Goal: Information Seeking & Learning: Learn about a topic

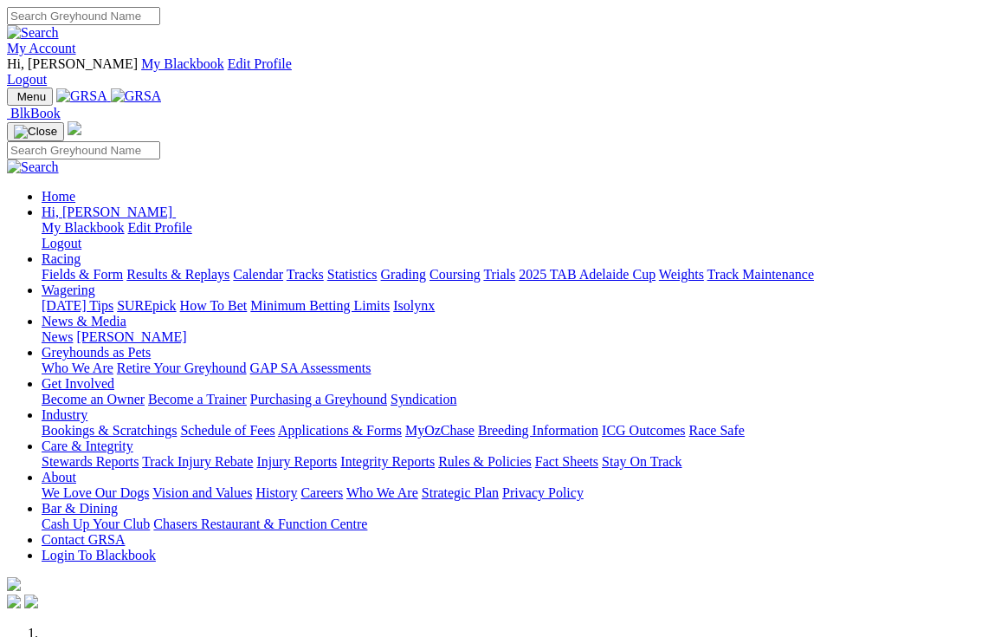
click at [81, 251] on link "Racing" at bounding box center [61, 258] width 39 height 15
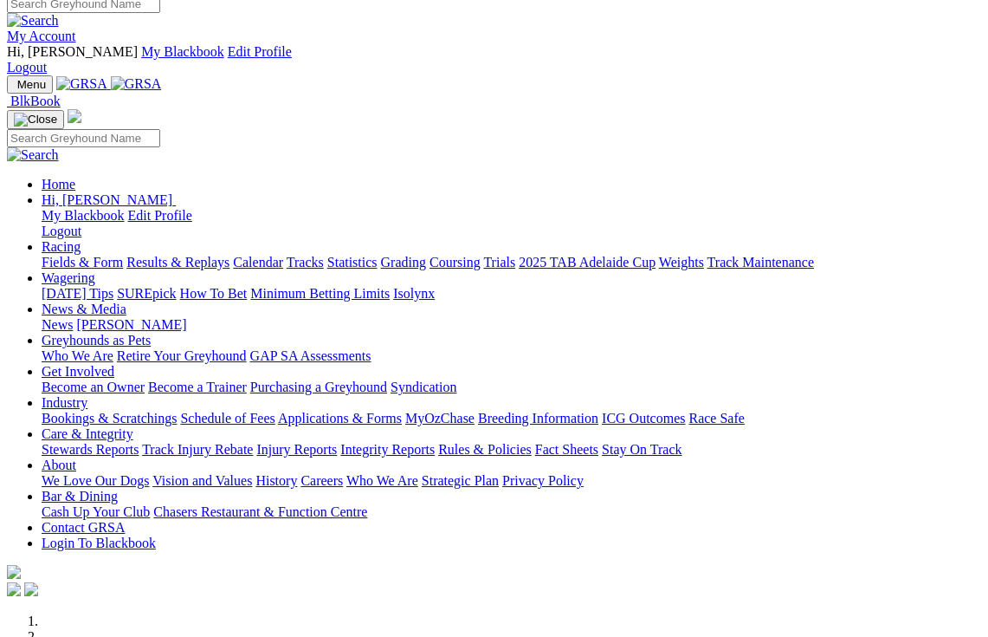
click at [81, 239] on link "Racing" at bounding box center [61, 246] width 39 height 15
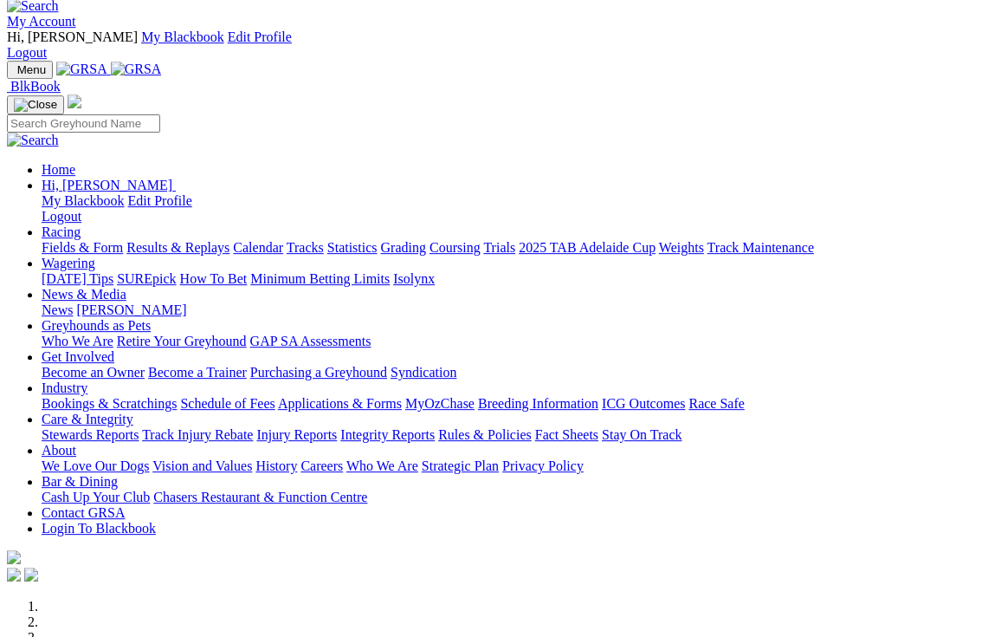
scroll to position [0, 0]
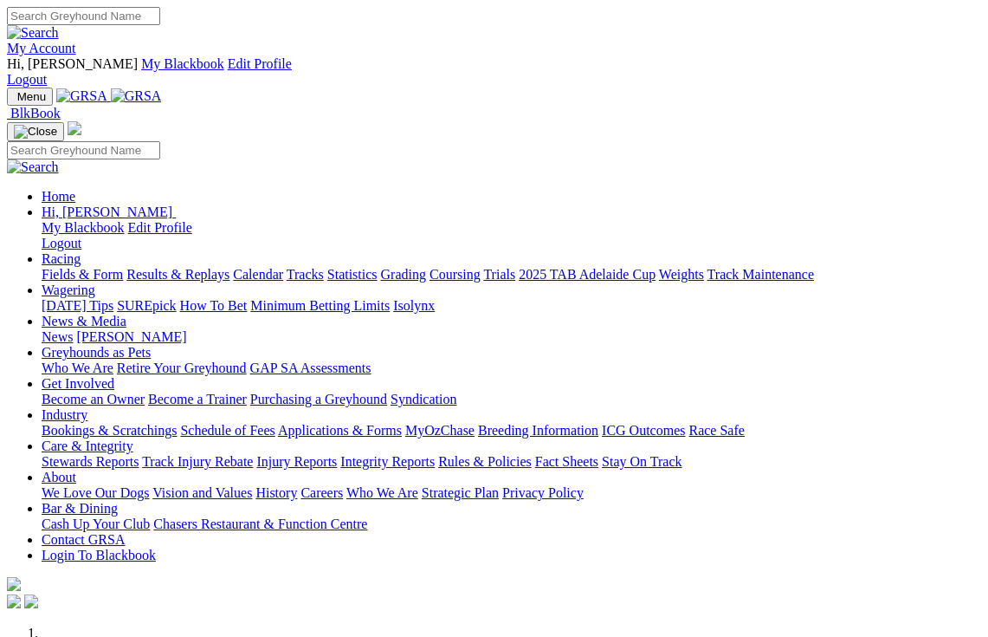
click at [81, 251] on link "Racing" at bounding box center [61, 258] width 39 height 15
click at [226, 267] on link "Results & Replays" at bounding box center [177, 274] width 103 height 15
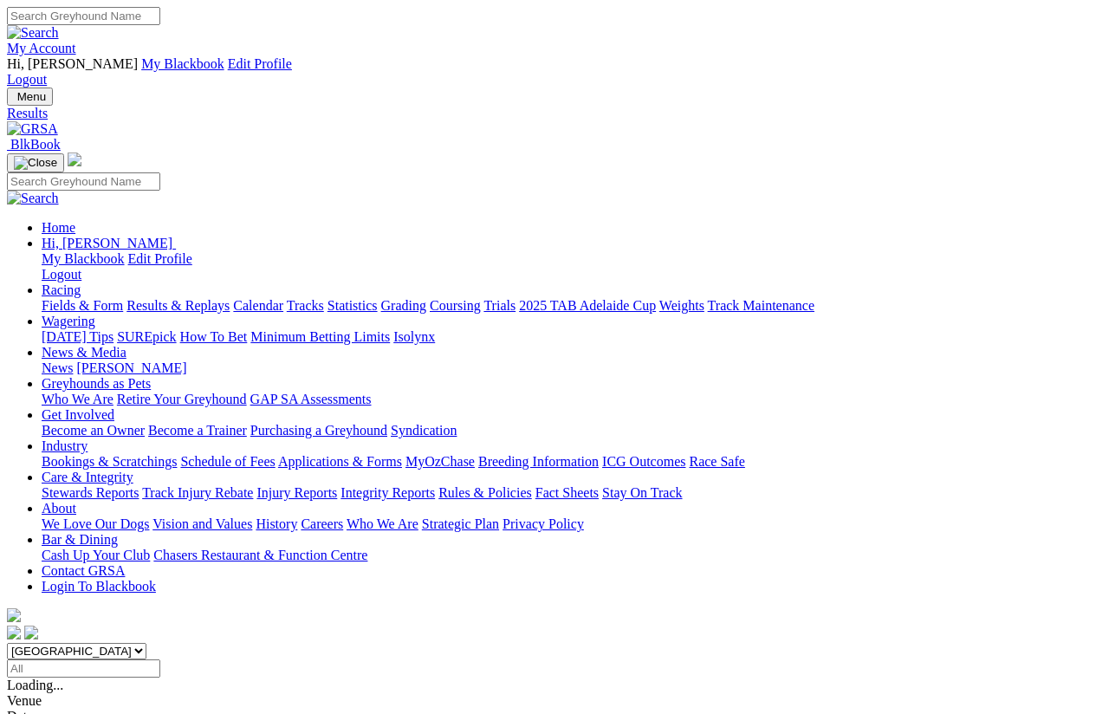
scroll to position [13, 0]
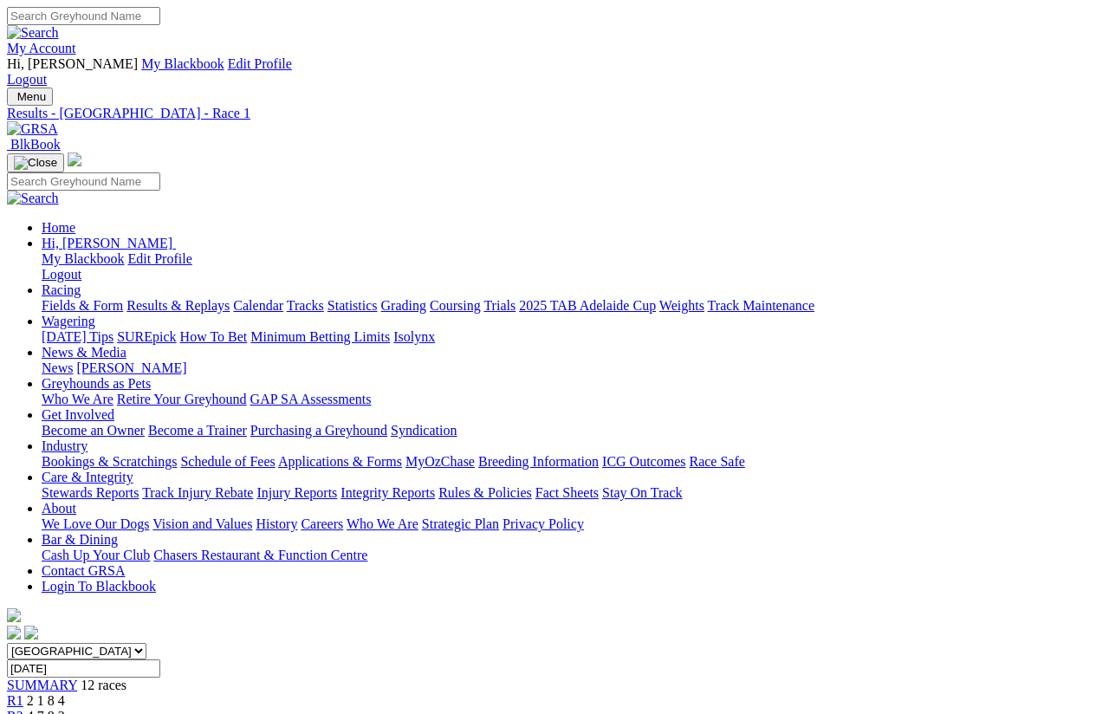
scroll to position [38, 0]
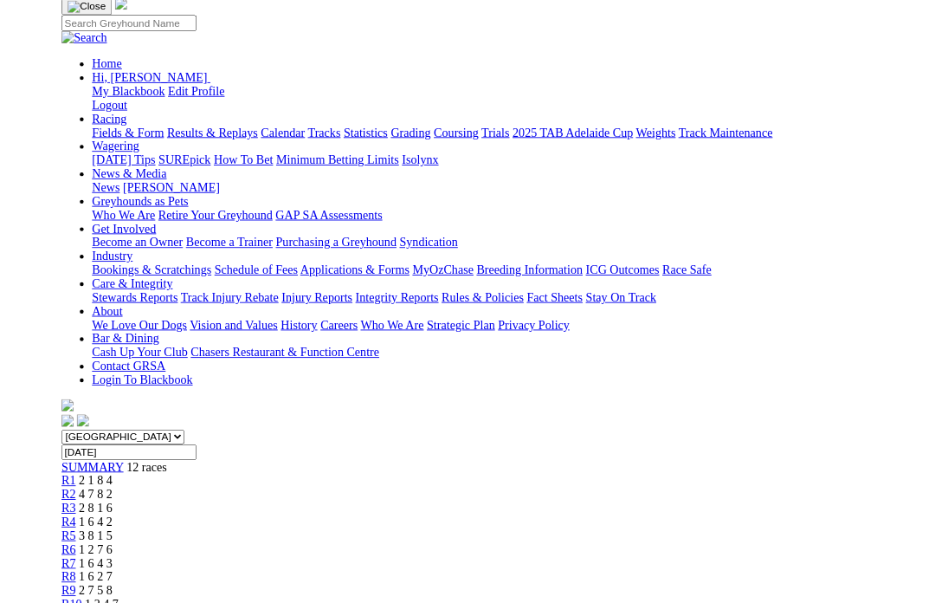
scroll to position [79, 0]
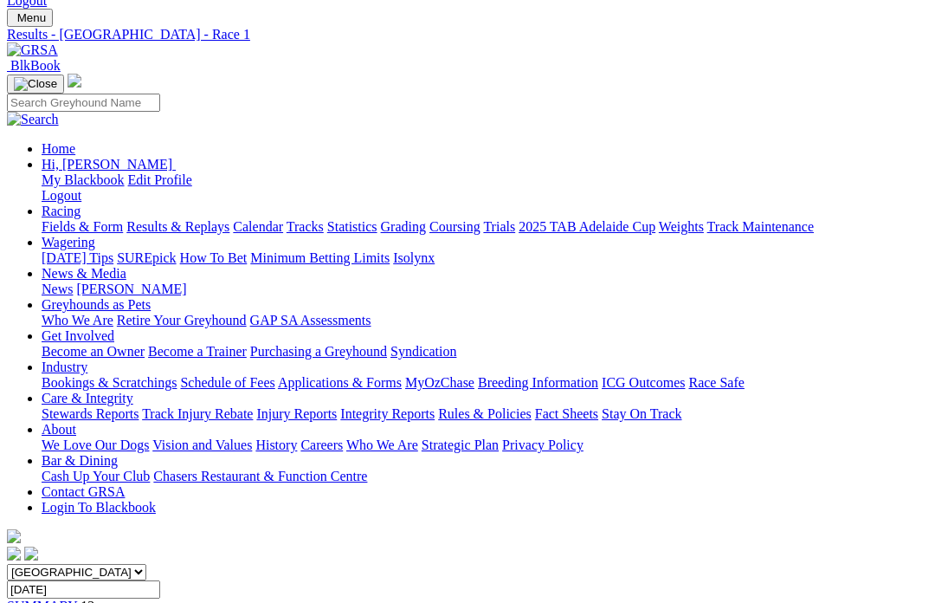
click at [426, 219] on link "Grading" at bounding box center [403, 226] width 45 height 15
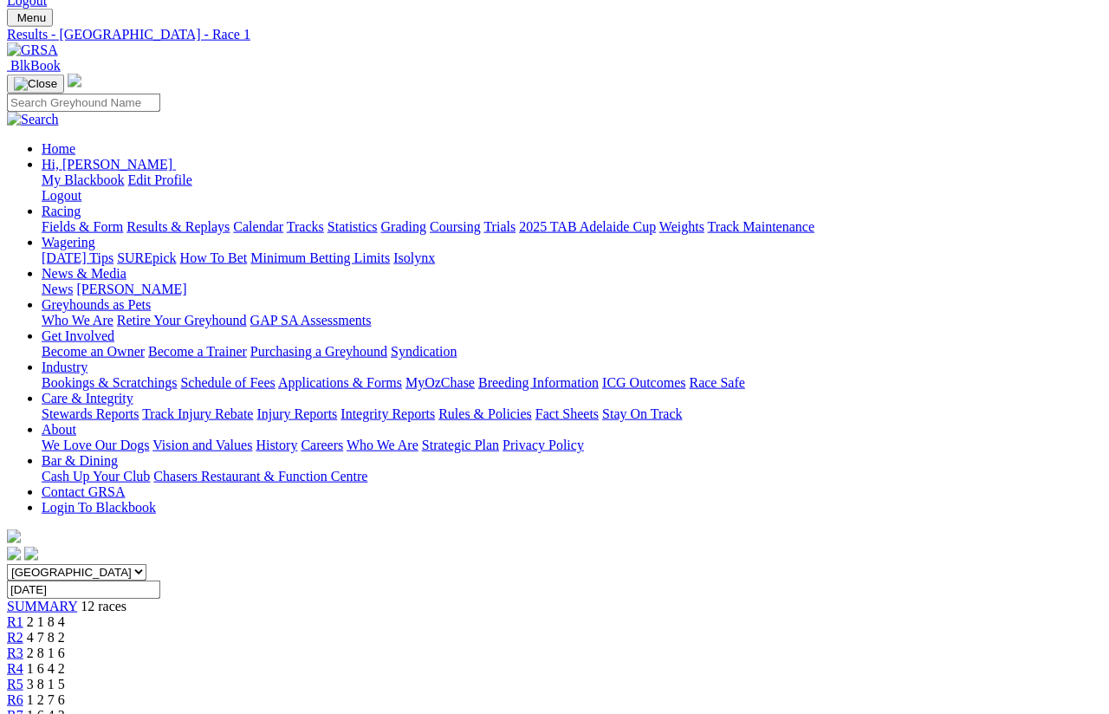
scroll to position [78, 0]
click at [23, 630] on link "R2" at bounding box center [15, 637] width 16 height 15
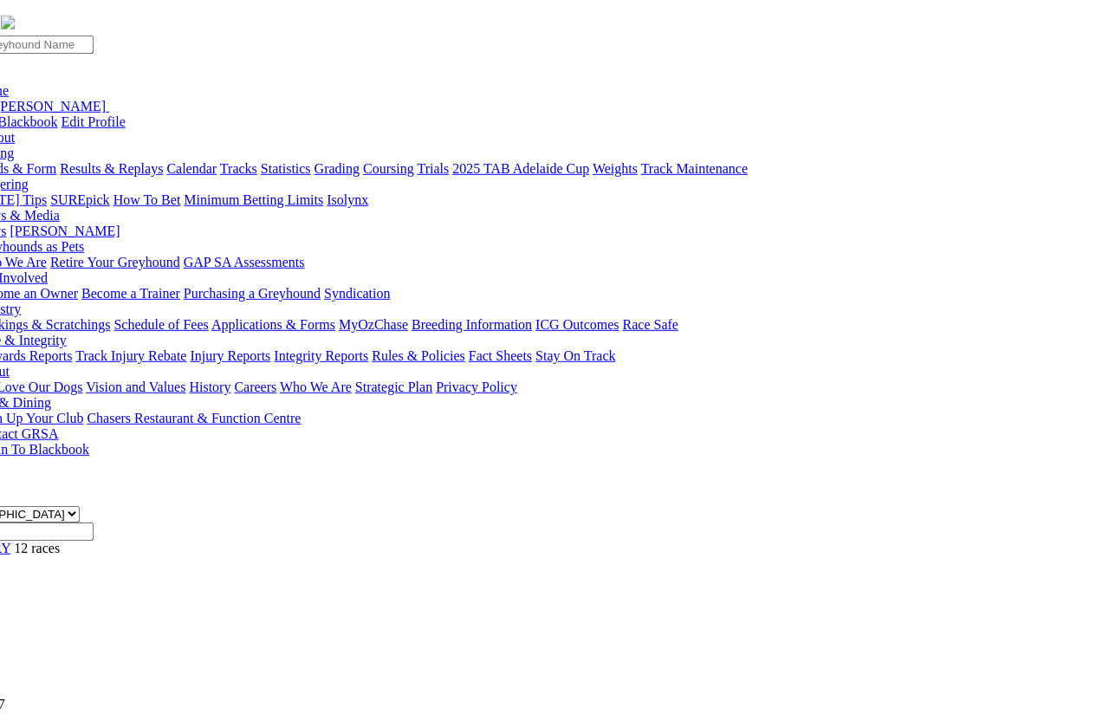
scroll to position [138, 67]
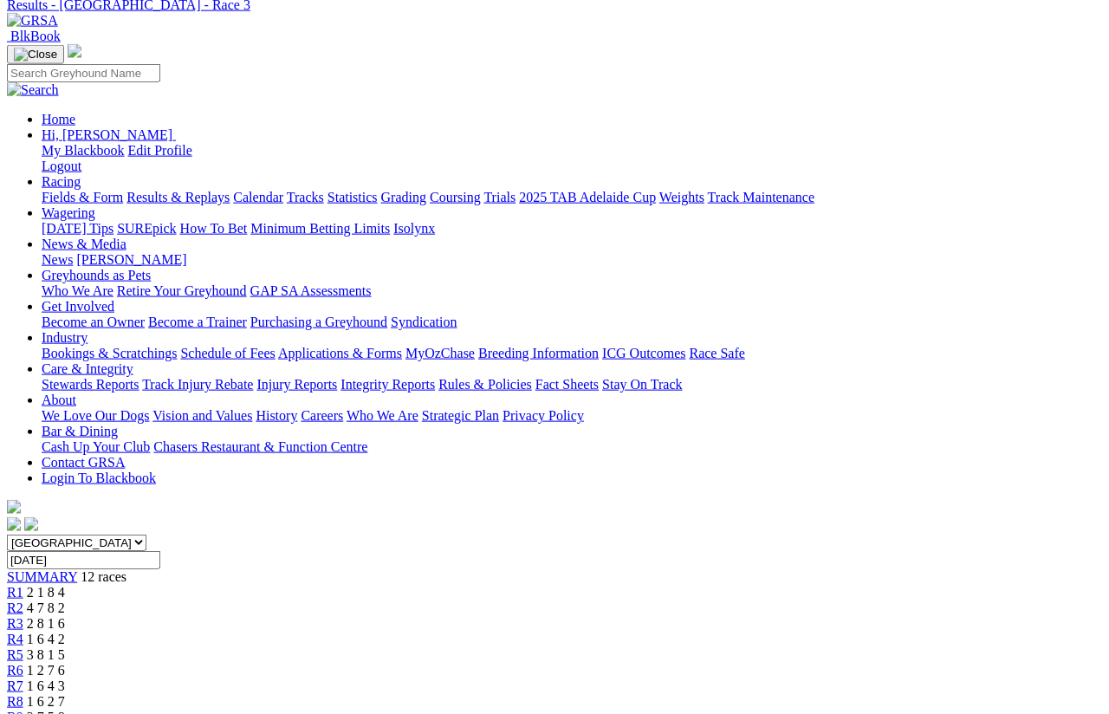
scroll to position [109, 0]
click at [23, 630] on link "R4" at bounding box center [15, 637] width 16 height 15
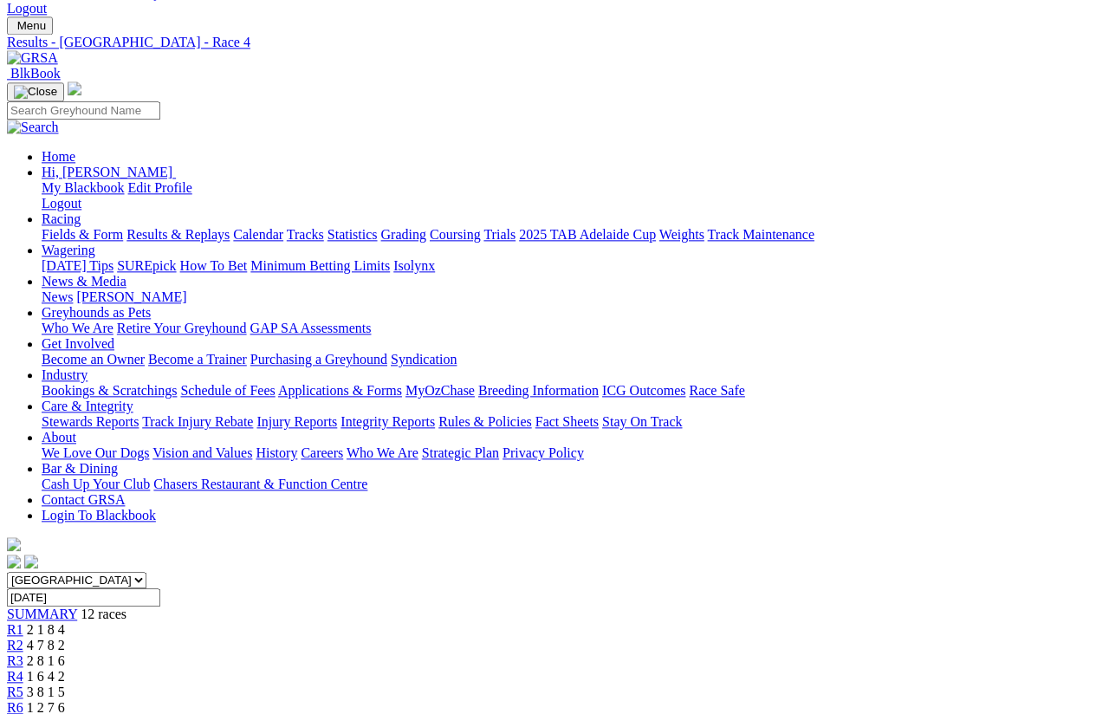
scroll to position [74, 0]
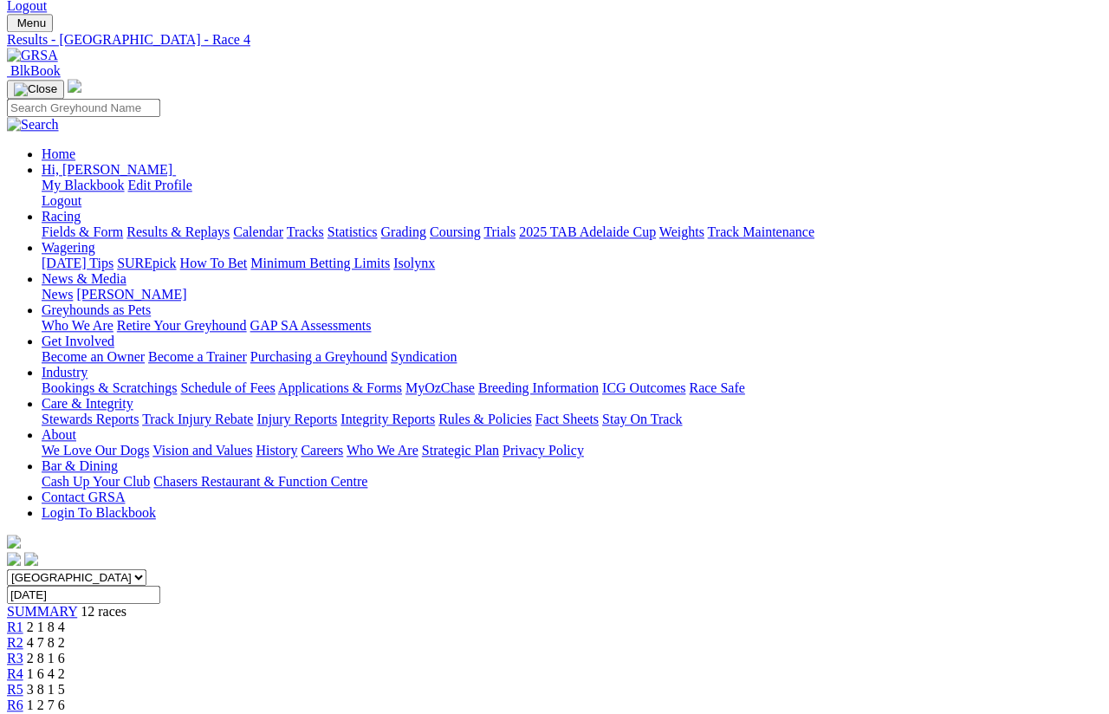
click at [23, 682] on link "R5" at bounding box center [15, 689] width 16 height 15
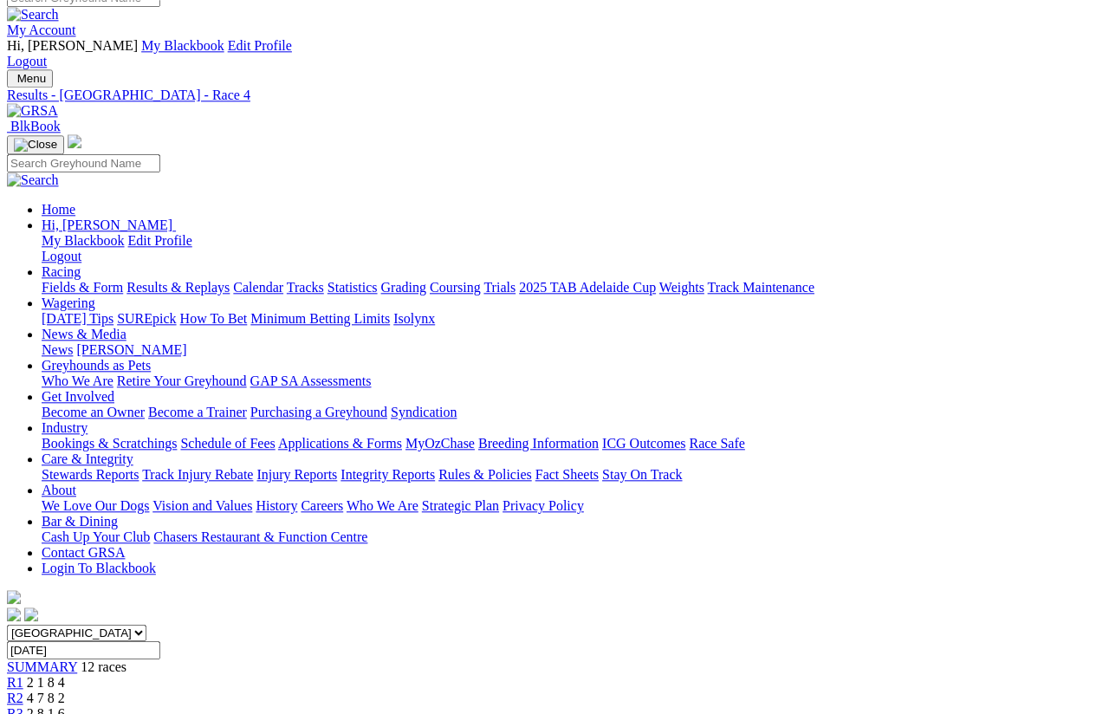
scroll to position [18, 0]
click at [23, 636] on link "R3" at bounding box center [15, 713] width 16 height 15
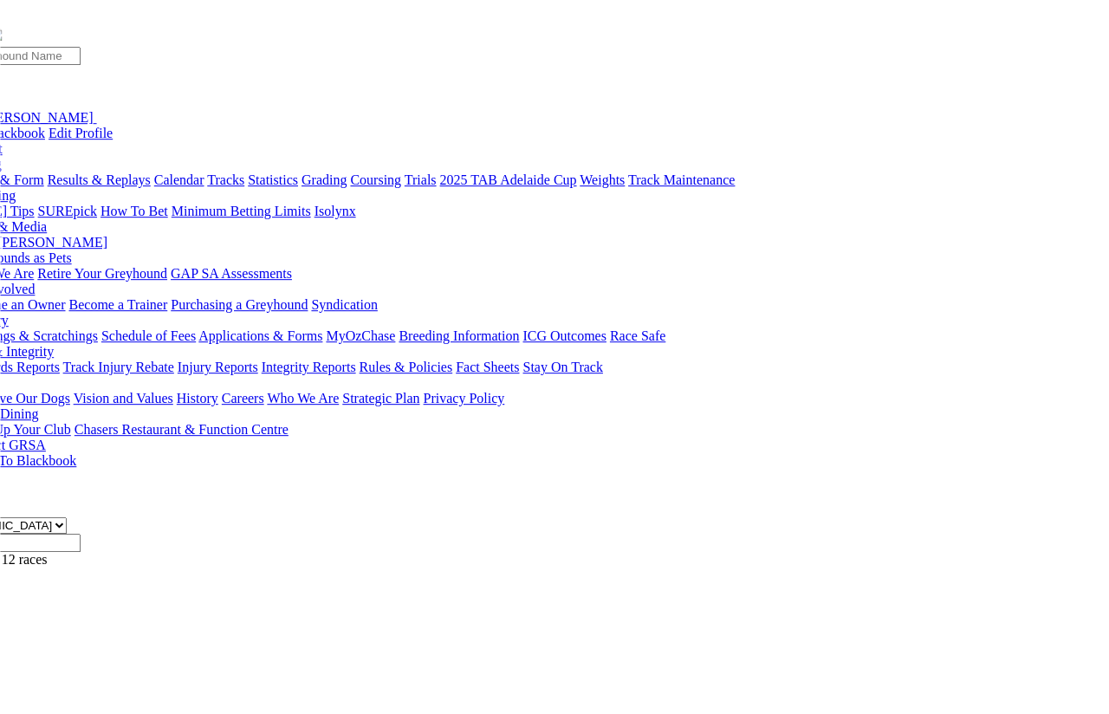
scroll to position [126, 80]
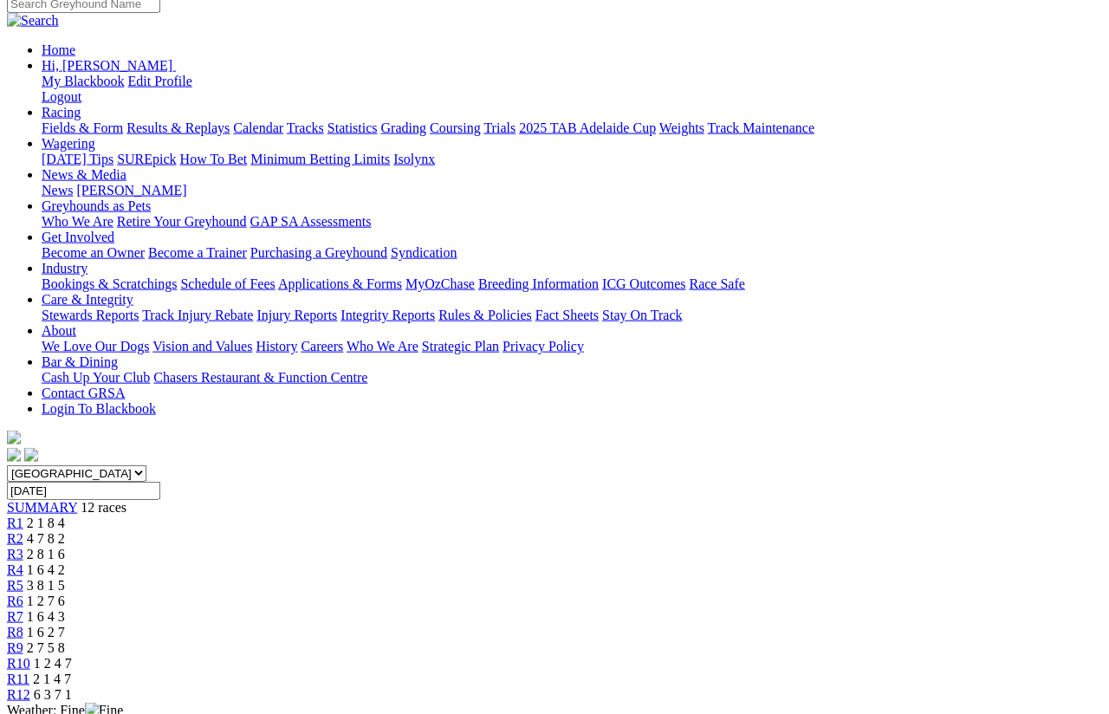
scroll to position [178, 0]
click at [23, 592] on link "R6" at bounding box center [15, 599] width 16 height 15
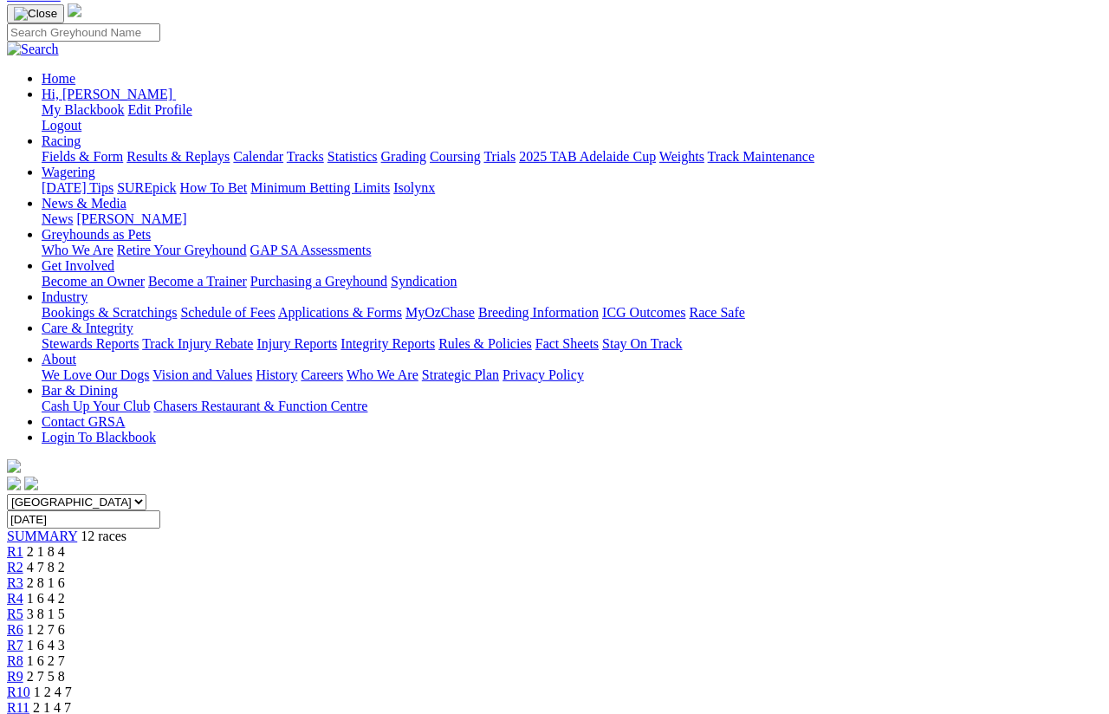
scroll to position [220, 0]
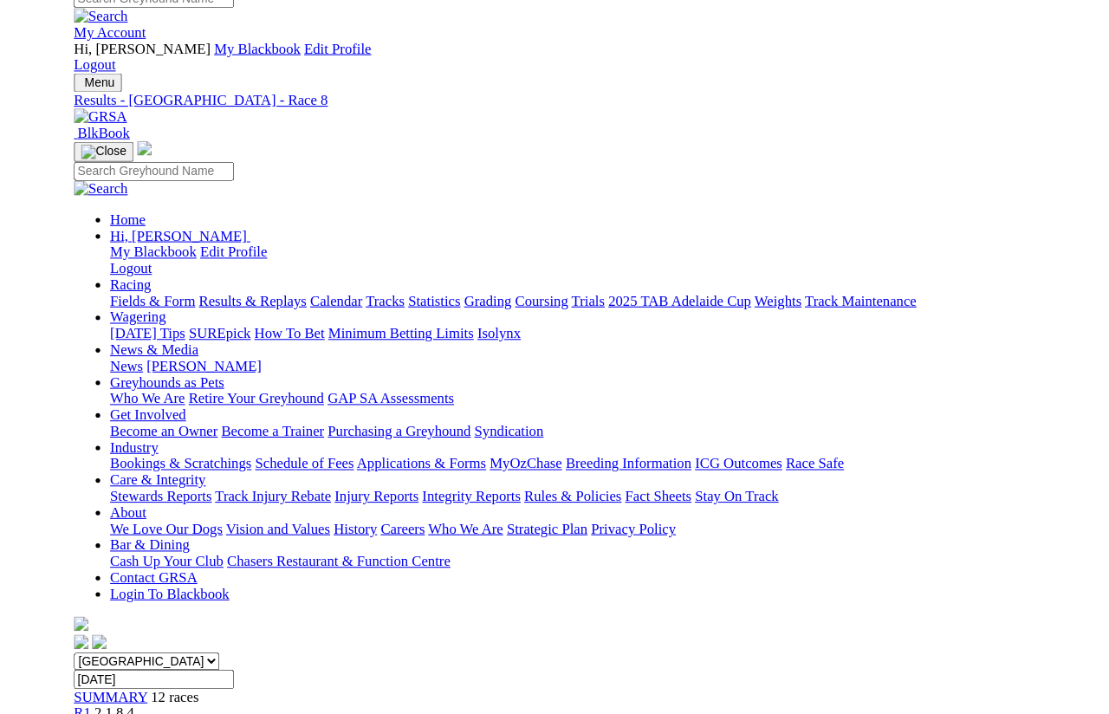
scroll to position [204, 0]
